Goal: Task Accomplishment & Management: Manage account settings

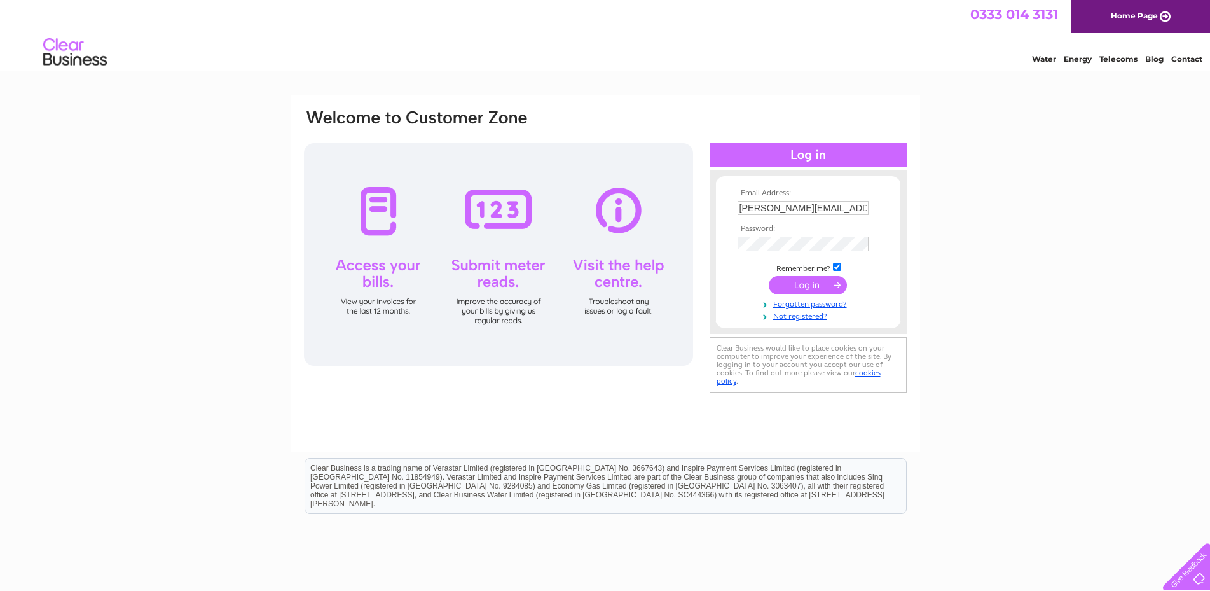
click at [796, 286] on input "submit" at bounding box center [808, 285] width 78 height 18
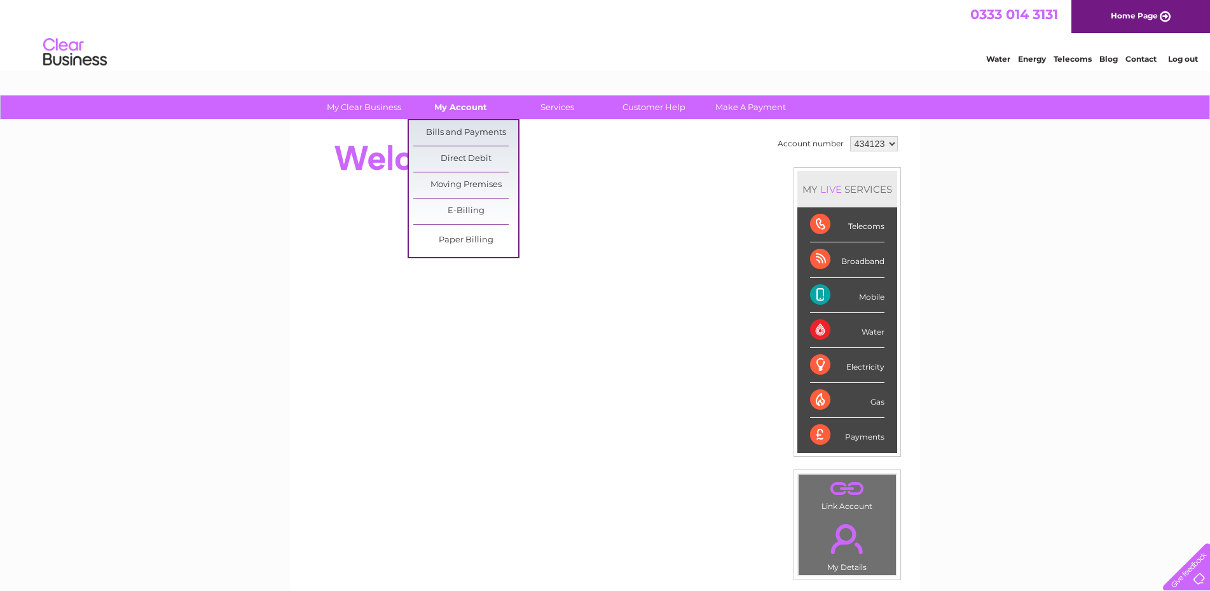
click at [456, 99] on link "My Account" at bounding box center [460, 107] width 105 height 24
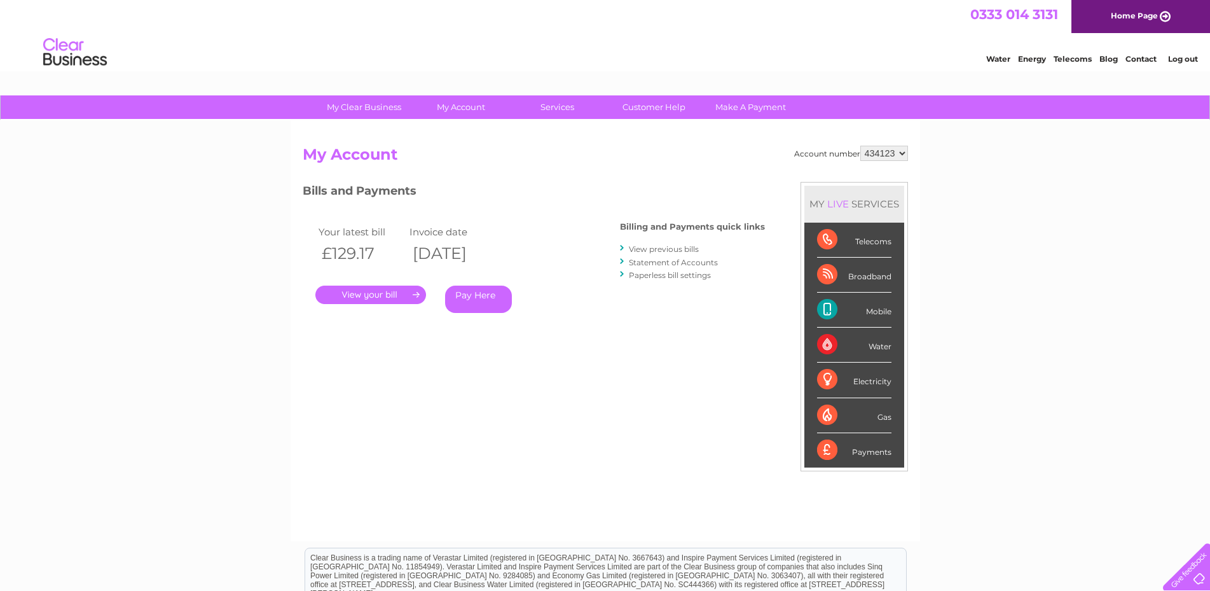
click at [652, 247] on link "View previous bills" at bounding box center [664, 249] width 70 height 10
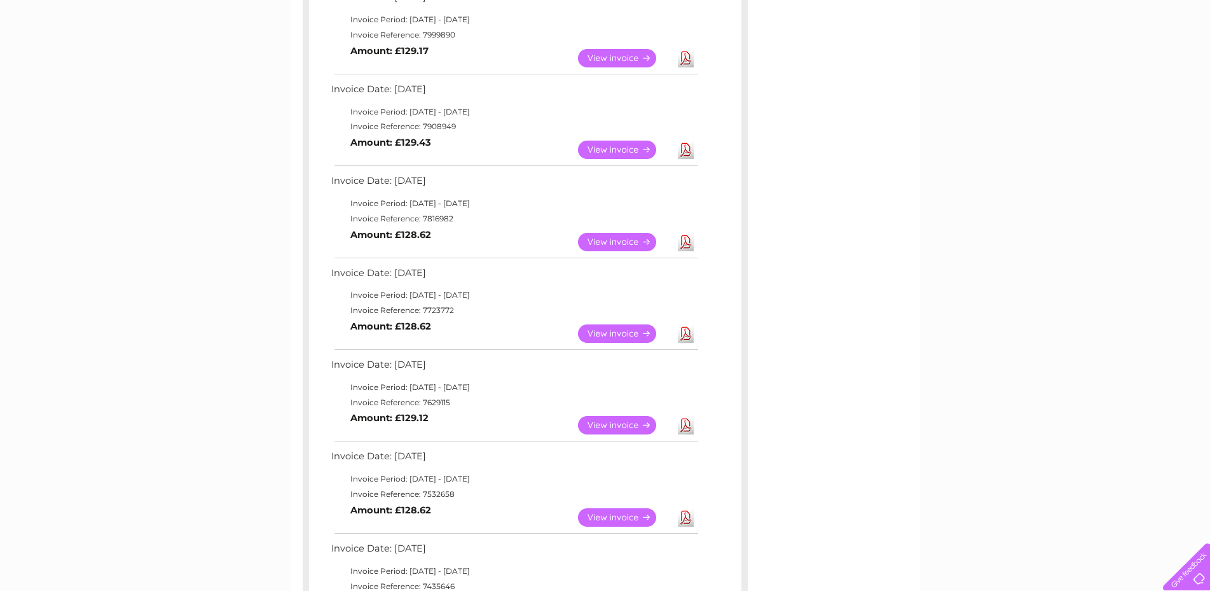
scroll to position [259, 0]
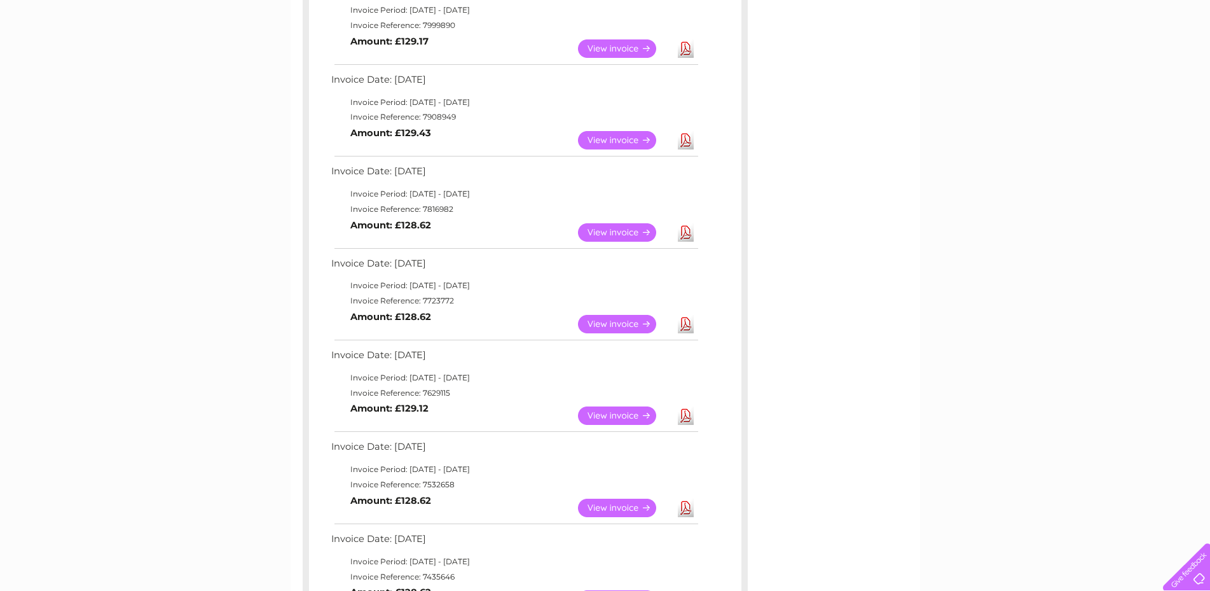
click at [624, 415] on link "View" at bounding box center [624, 415] width 93 height 18
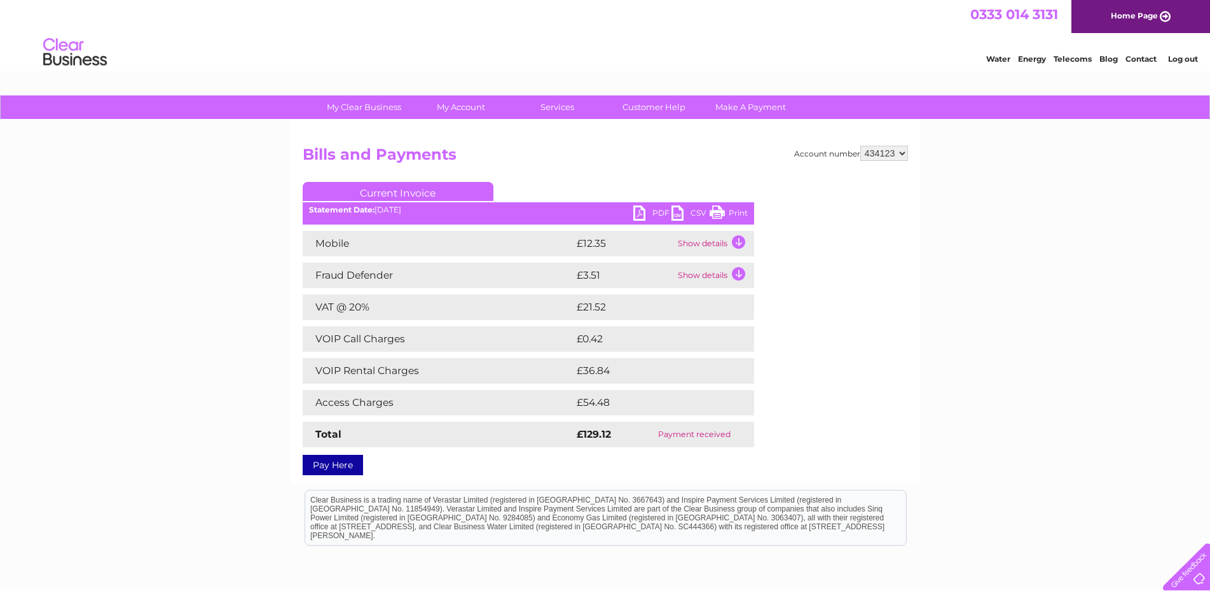
click at [733, 212] on link "Print" at bounding box center [729, 214] width 38 height 18
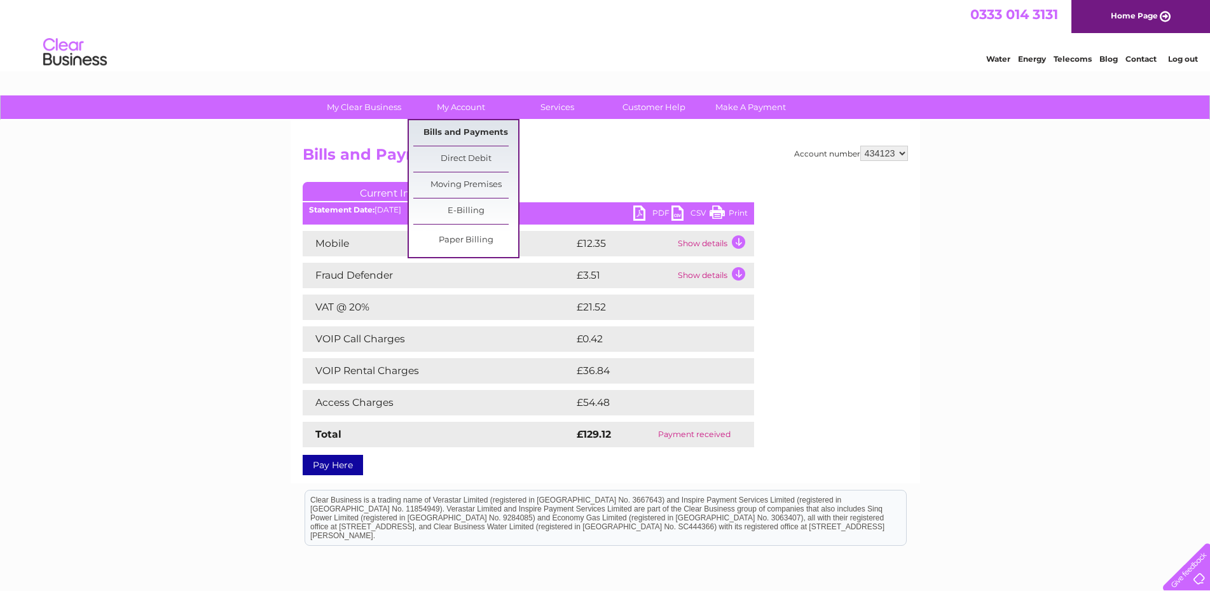
click at [448, 127] on link "Bills and Payments" at bounding box center [465, 132] width 105 height 25
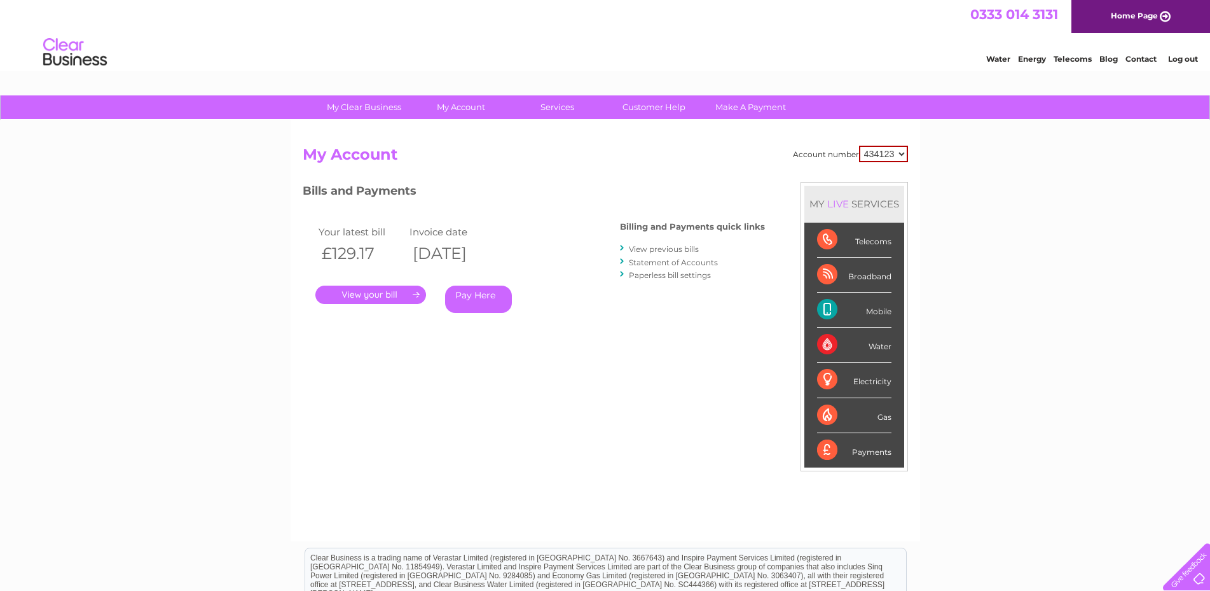
click at [648, 251] on link "View previous bills" at bounding box center [664, 249] width 70 height 10
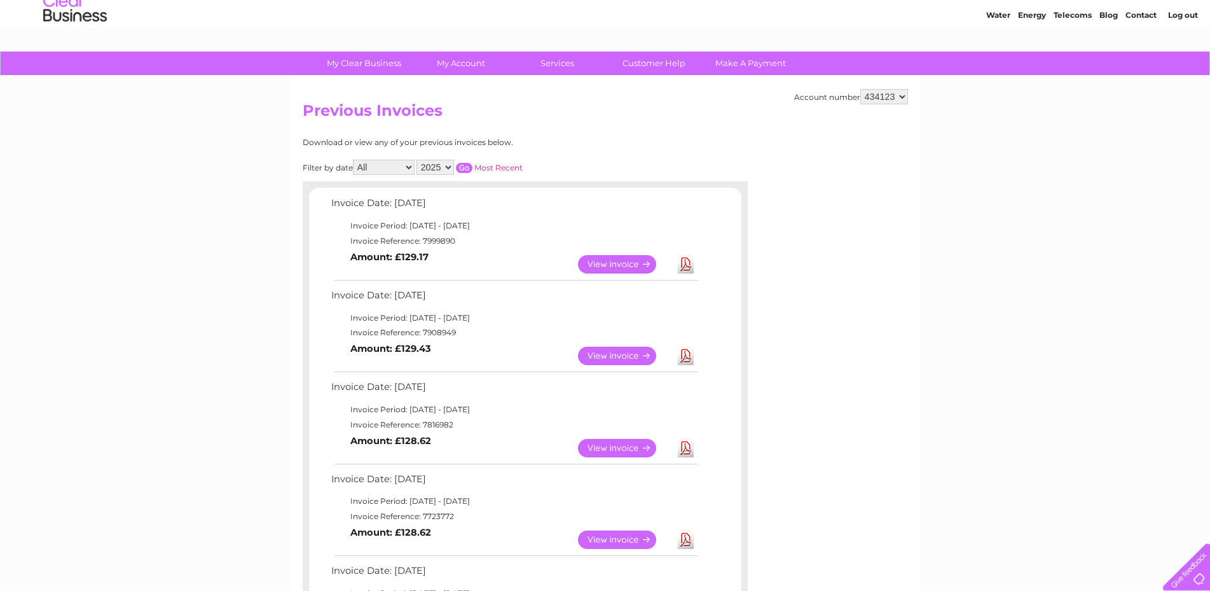
scroll to position [130, 0]
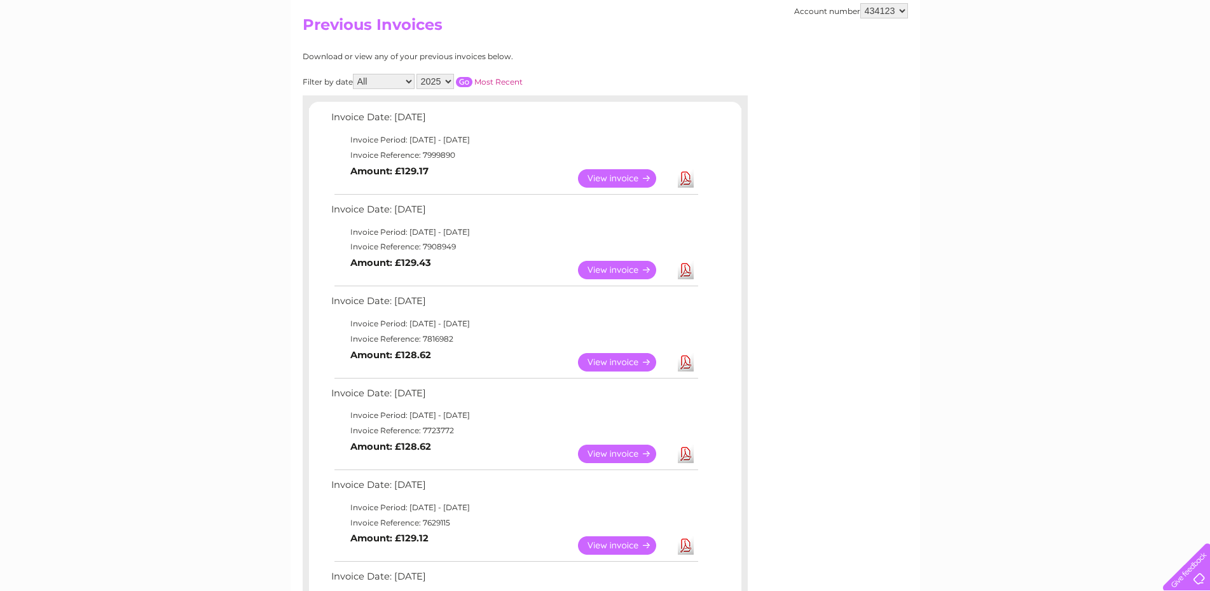
click at [609, 454] on link "View" at bounding box center [624, 453] width 93 height 18
click at [609, 453] on link "View" at bounding box center [624, 453] width 93 height 18
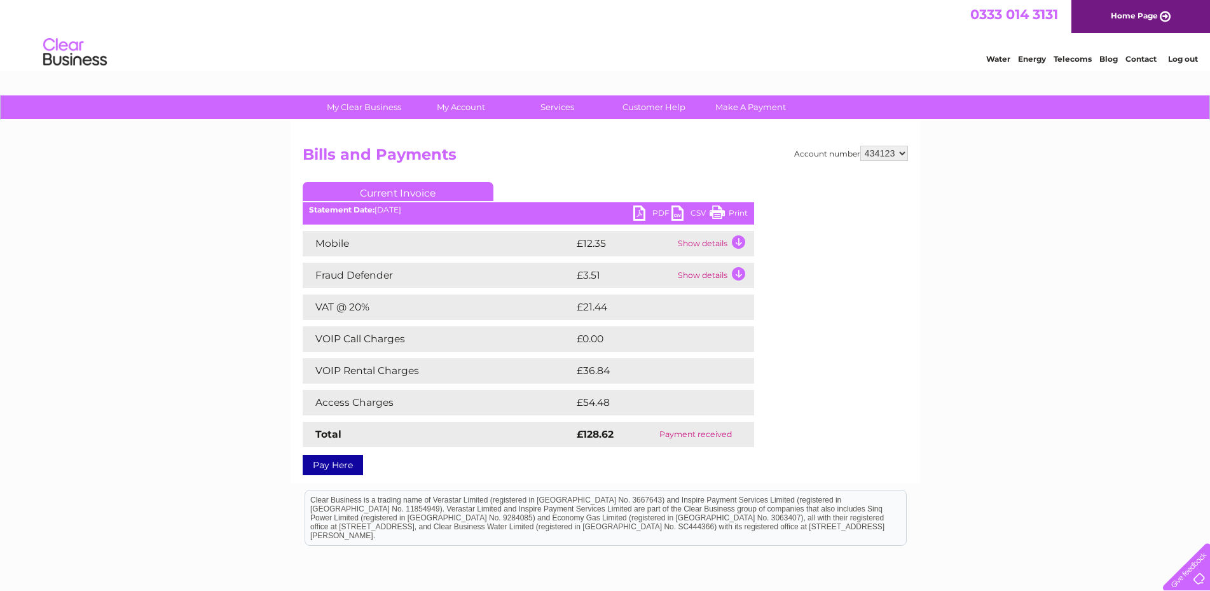
click at [737, 212] on link "Print" at bounding box center [729, 214] width 38 height 18
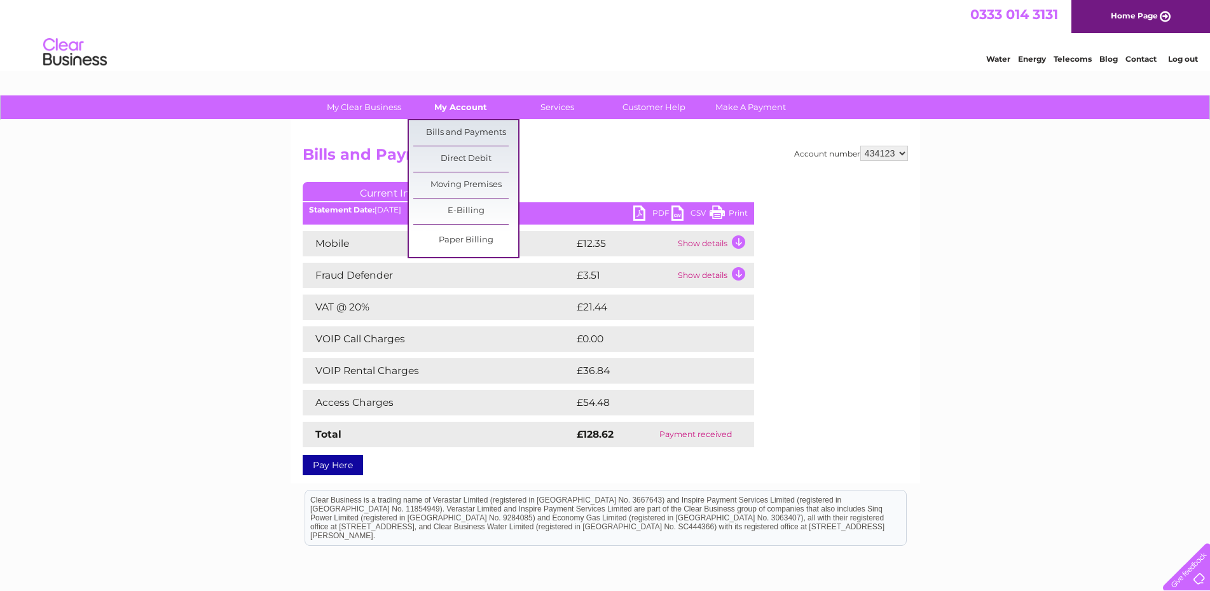
click at [469, 104] on link "My Account" at bounding box center [460, 107] width 105 height 24
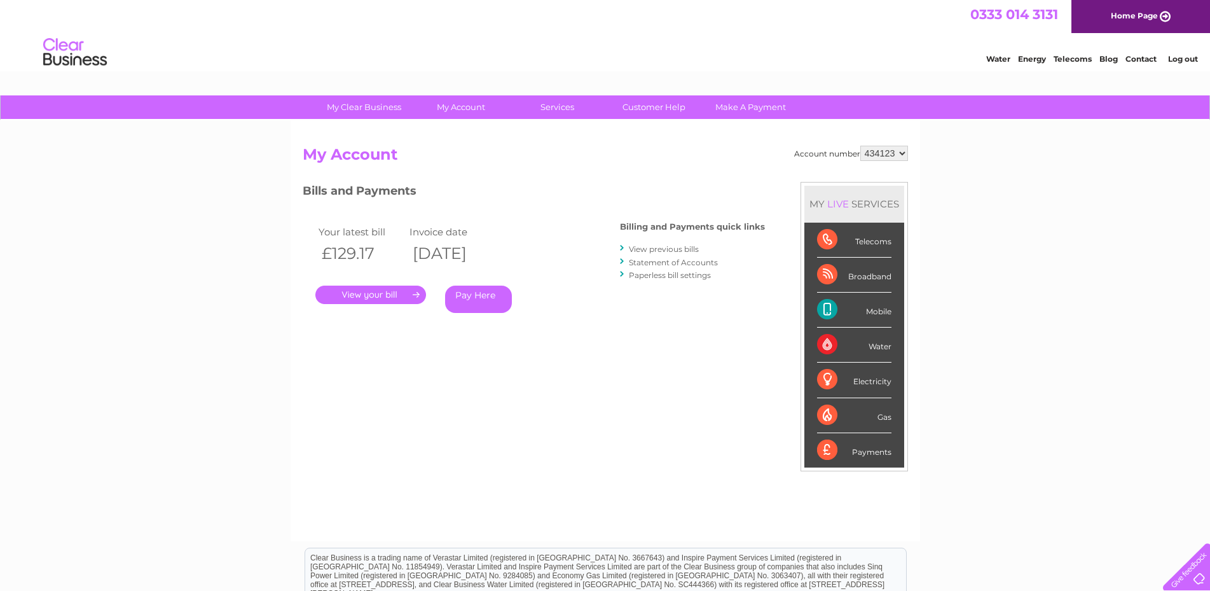
click at [635, 246] on link "View previous bills" at bounding box center [664, 249] width 70 height 10
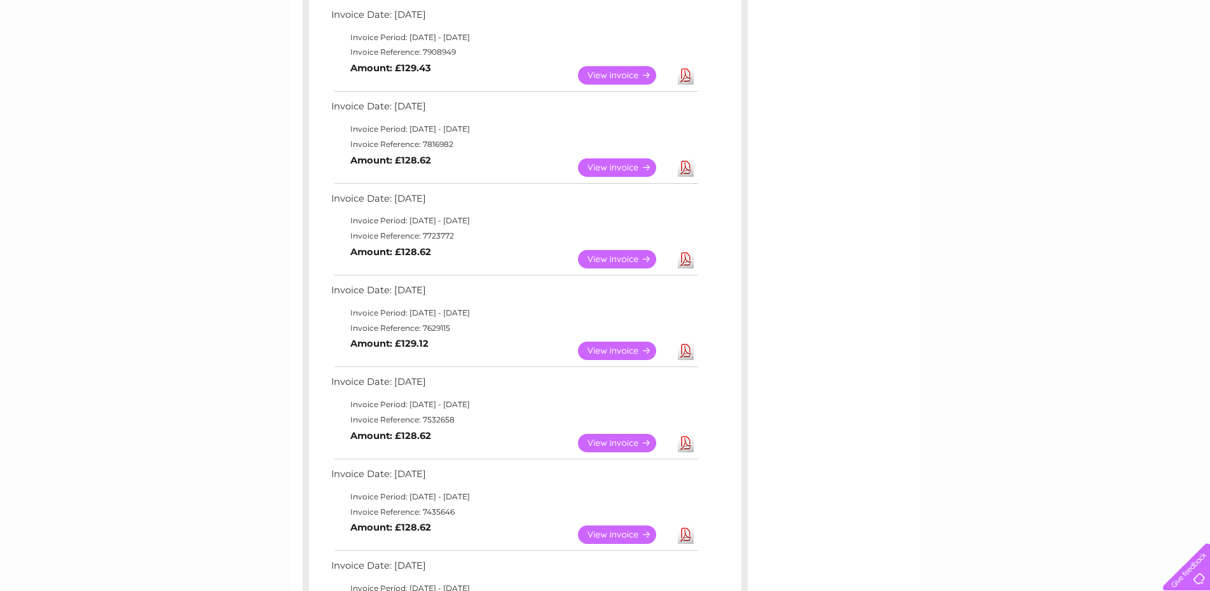
scroll to position [259, 0]
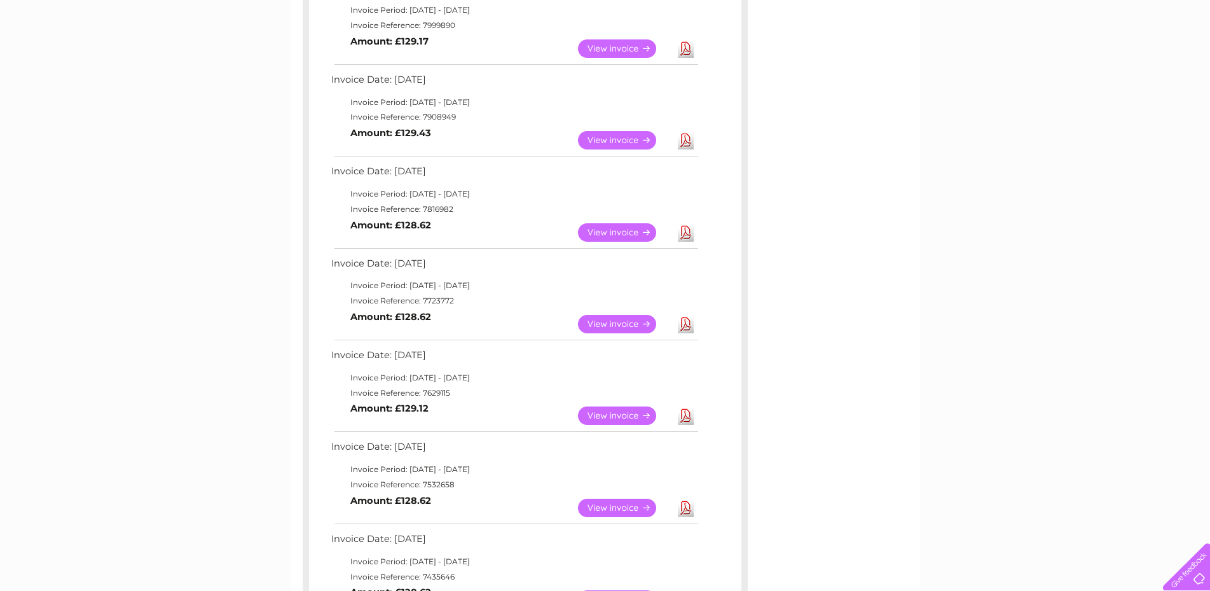
click at [608, 228] on link "View" at bounding box center [624, 232] width 93 height 18
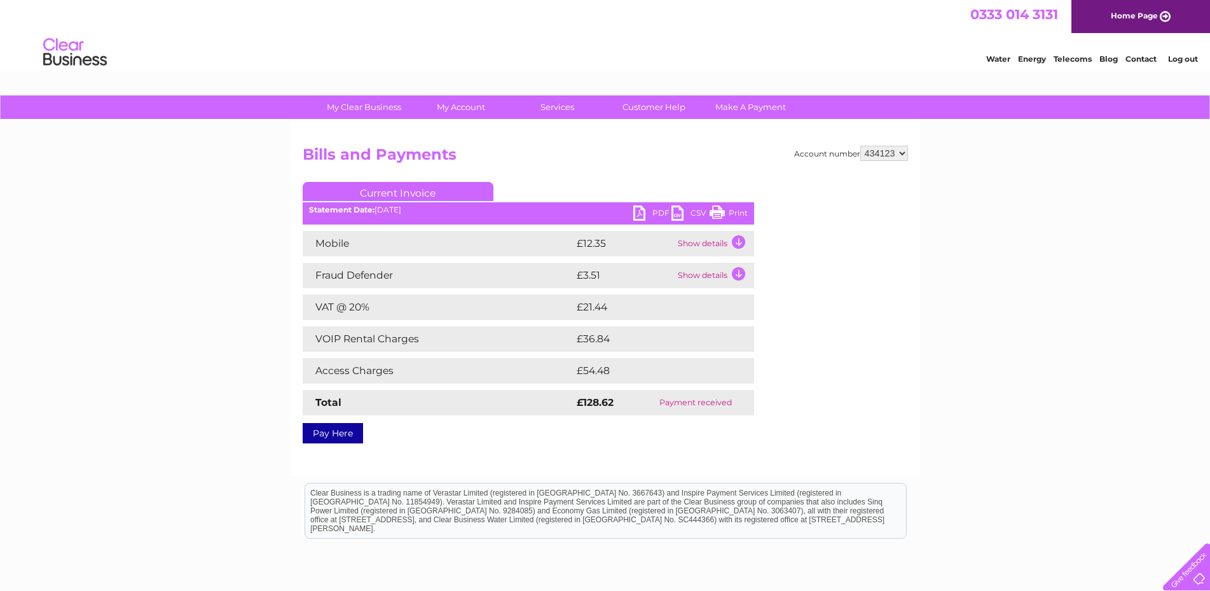
click at [740, 210] on link "Print" at bounding box center [729, 214] width 38 height 18
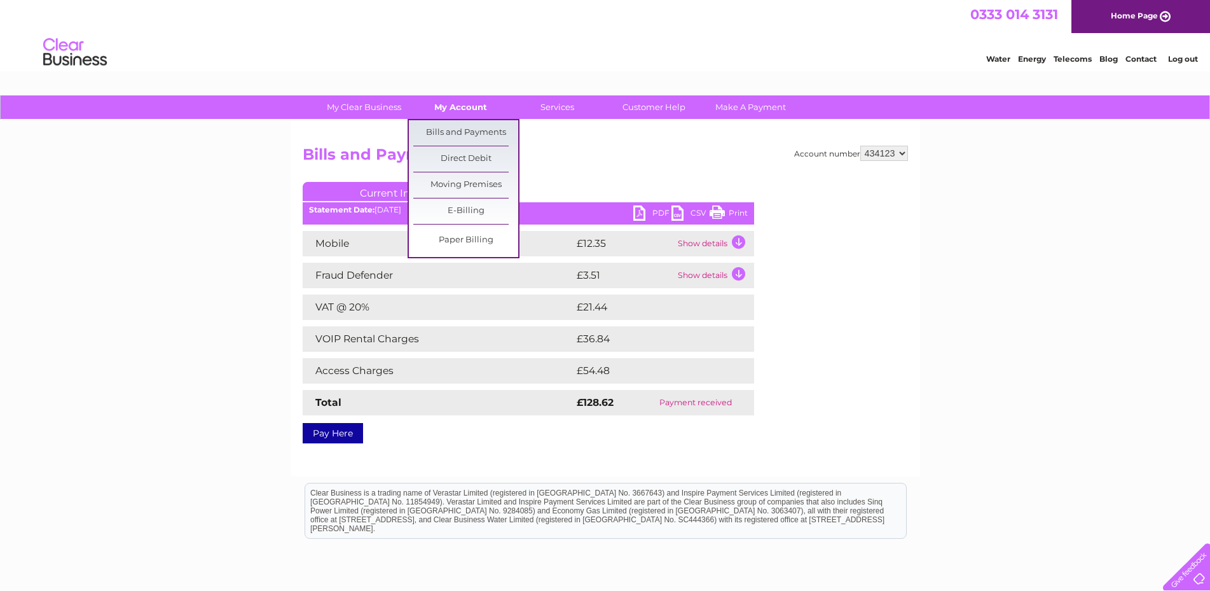
click at [467, 100] on link "My Account" at bounding box center [460, 107] width 105 height 24
click at [465, 131] on link "Bills and Payments" at bounding box center [465, 132] width 105 height 25
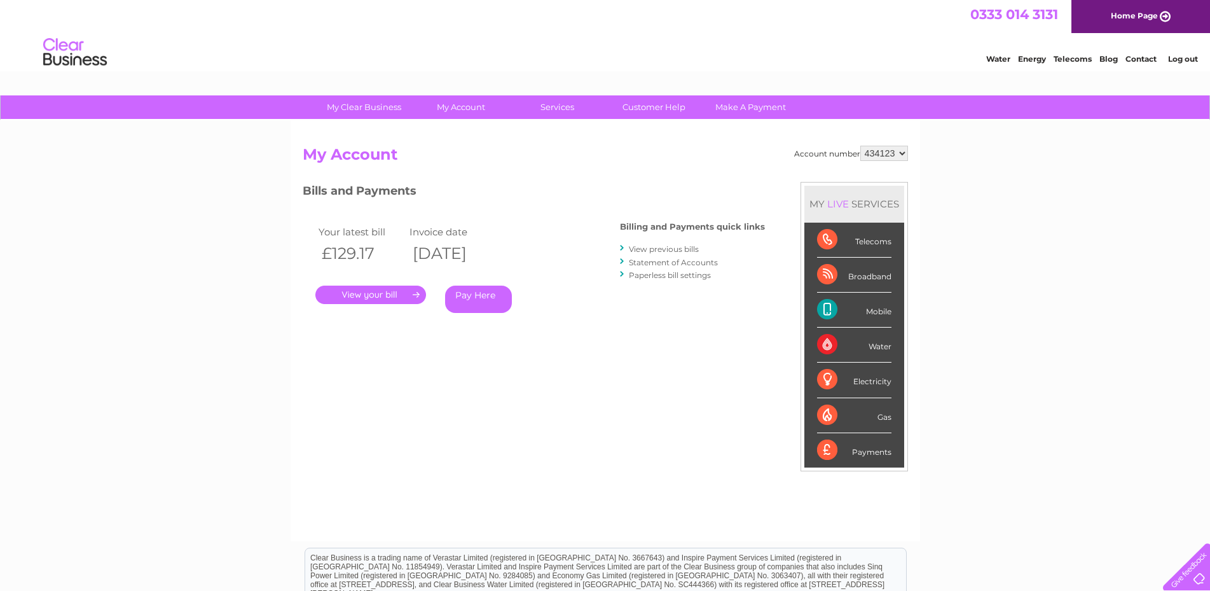
click at [663, 248] on link "View previous bills" at bounding box center [664, 249] width 70 height 10
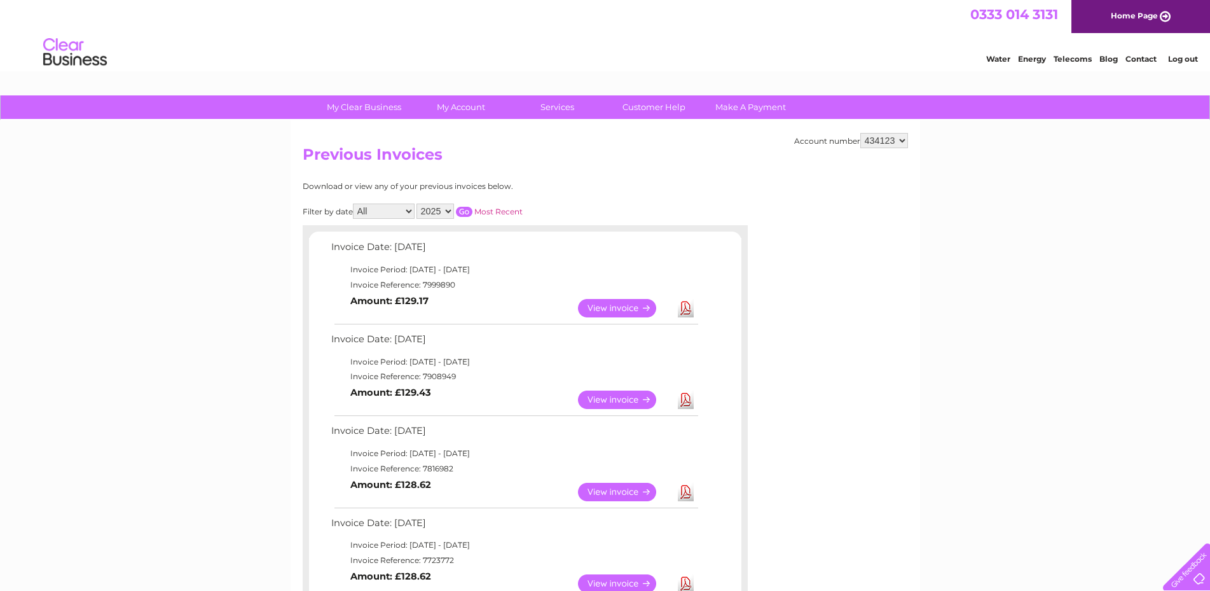
click at [626, 394] on link "View" at bounding box center [624, 399] width 93 height 18
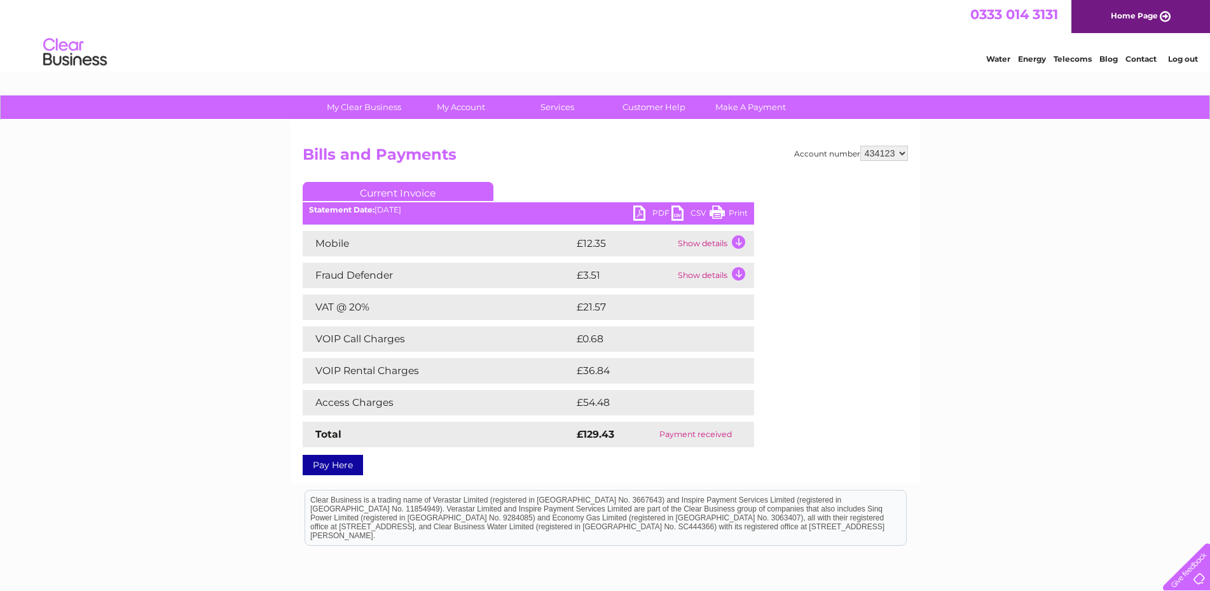
click at [729, 212] on link "Print" at bounding box center [729, 214] width 38 height 18
